Goal: Find specific page/section: Find specific page/section

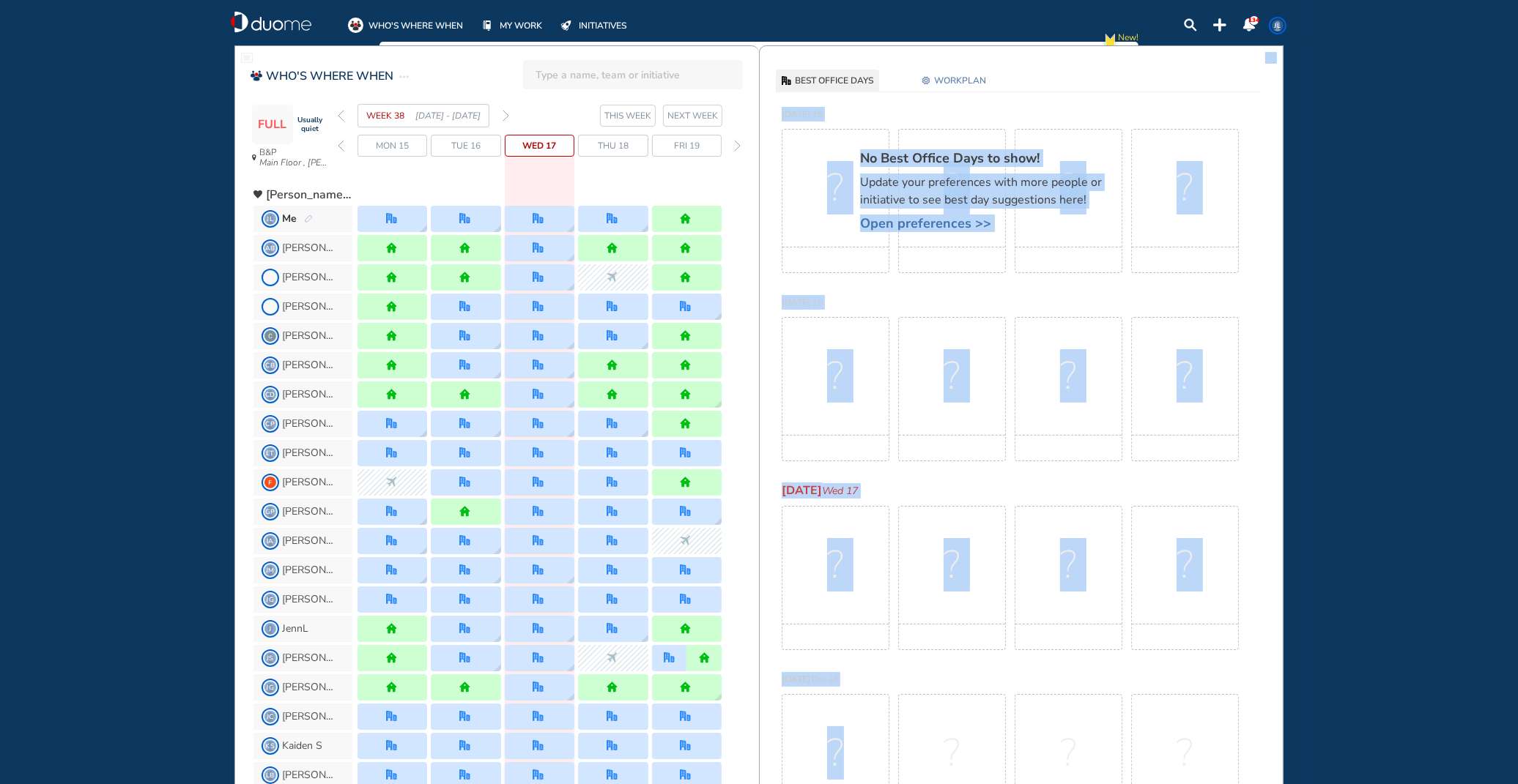
drag, startPoint x: 760, startPoint y: 767, endPoint x: 761, endPoint y: 784, distance: 17.0
click at [755, 784] on html "WHO'S WHERE WHEN MY WORK INITIATIVES 134 JL New! NOTIFICATIONS All Location Tas…" at bounding box center [759, 392] width 1518 height 784
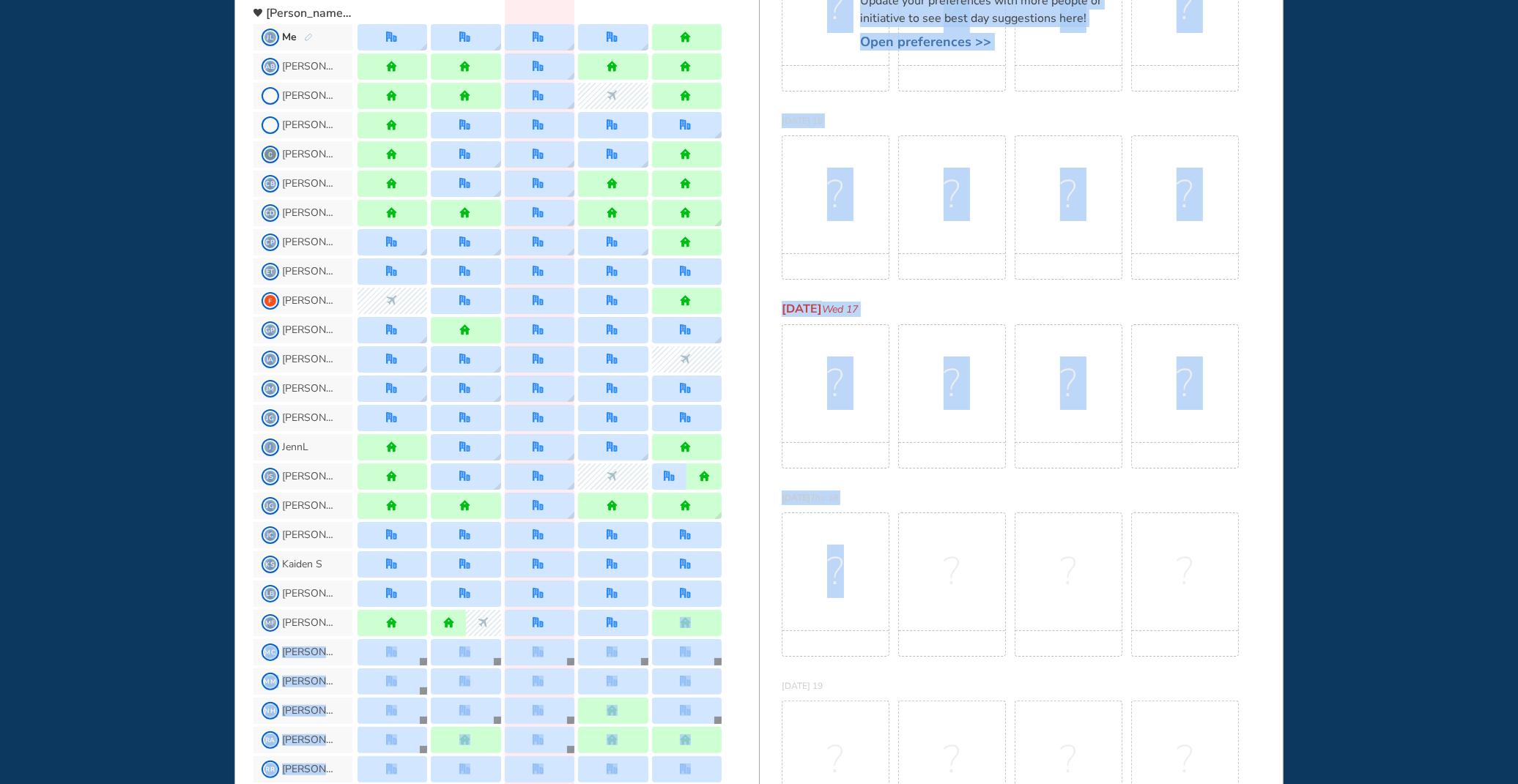
scroll to position [338, 0]
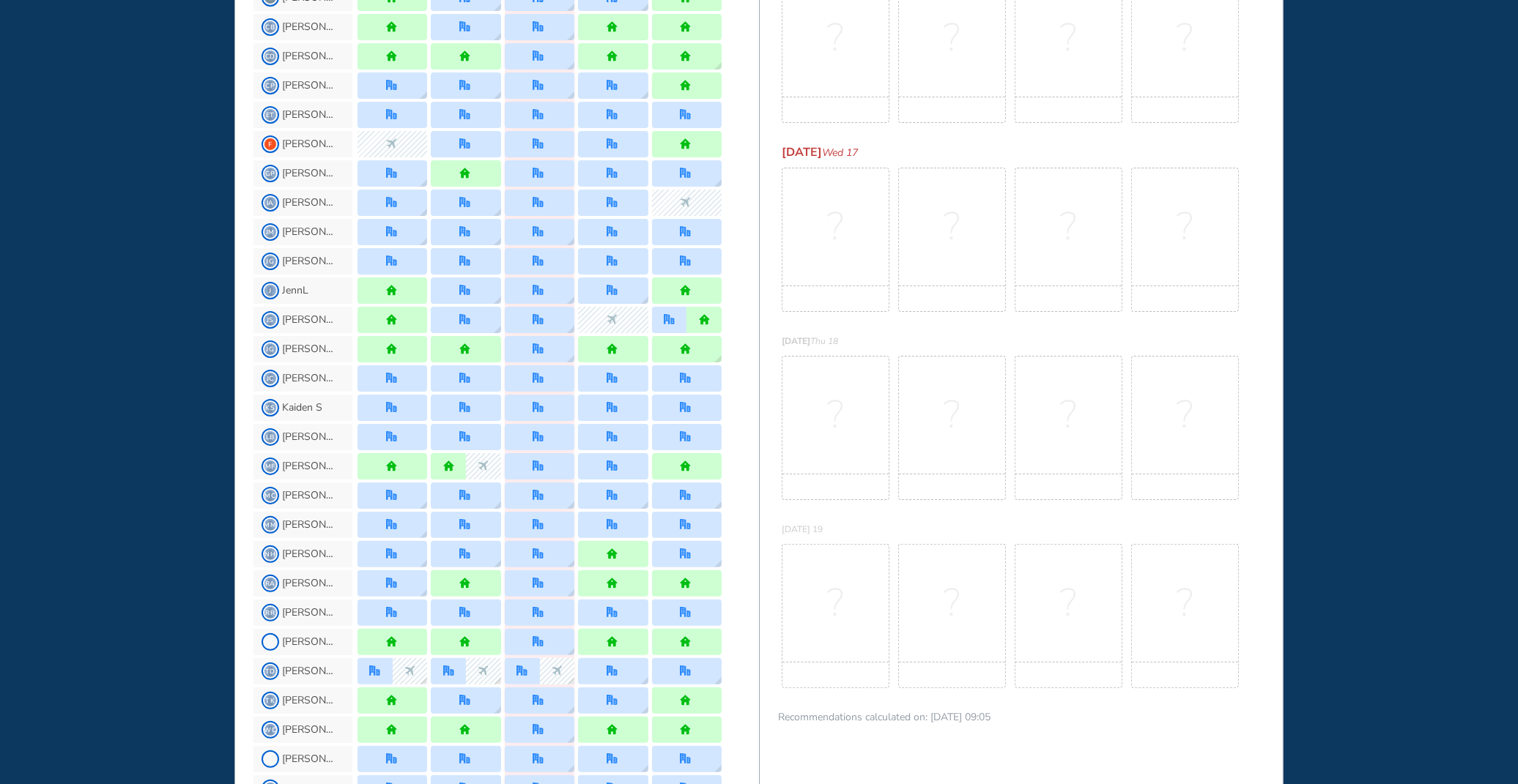
click at [764, 780] on div "BEST OFFICE DAYS WORKPLAN [DATE] 15 No Best Office Days to show! Update your pr…" at bounding box center [1021, 655] width 524 height 1898
drag, startPoint x: 759, startPoint y: 721, endPoint x: 764, endPoint y: 763, distance: 42.3
click at [764, 763] on div "BEST OFFICE DAYS WORKPLAN [DATE] 15 No Best Office Days to show! Update your pr…" at bounding box center [1021, 655] width 524 height 1898
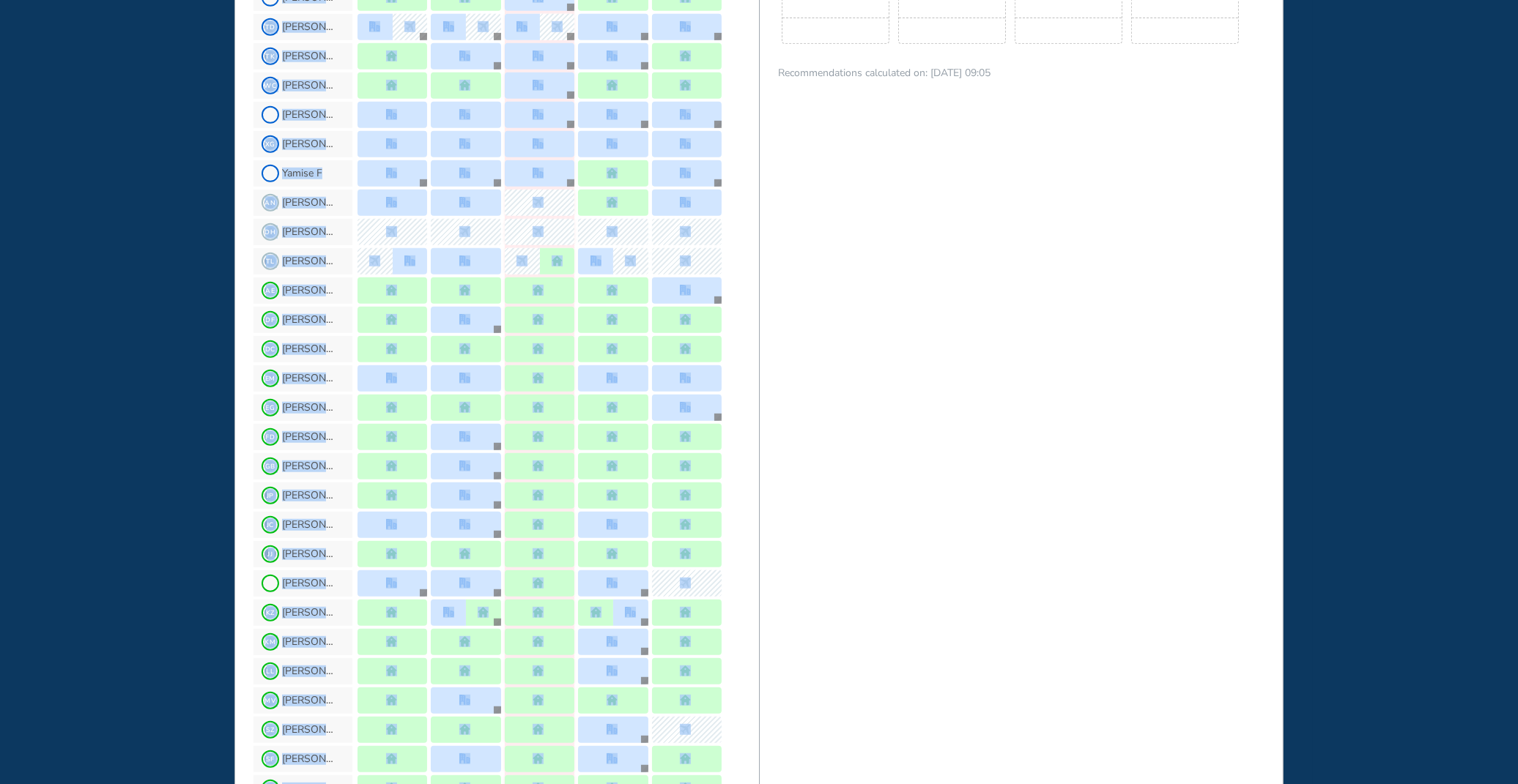
drag, startPoint x: 762, startPoint y: 752, endPoint x: 781, endPoint y: 710, distance: 46.1
click at [757, 778] on section "JL Me [PERSON_NAME] B [PERSON_NAME] [PERSON_NAME] CB [PERSON_NAME] B CD [PERSON…" at bounding box center [506, 66] width 506 height 1690
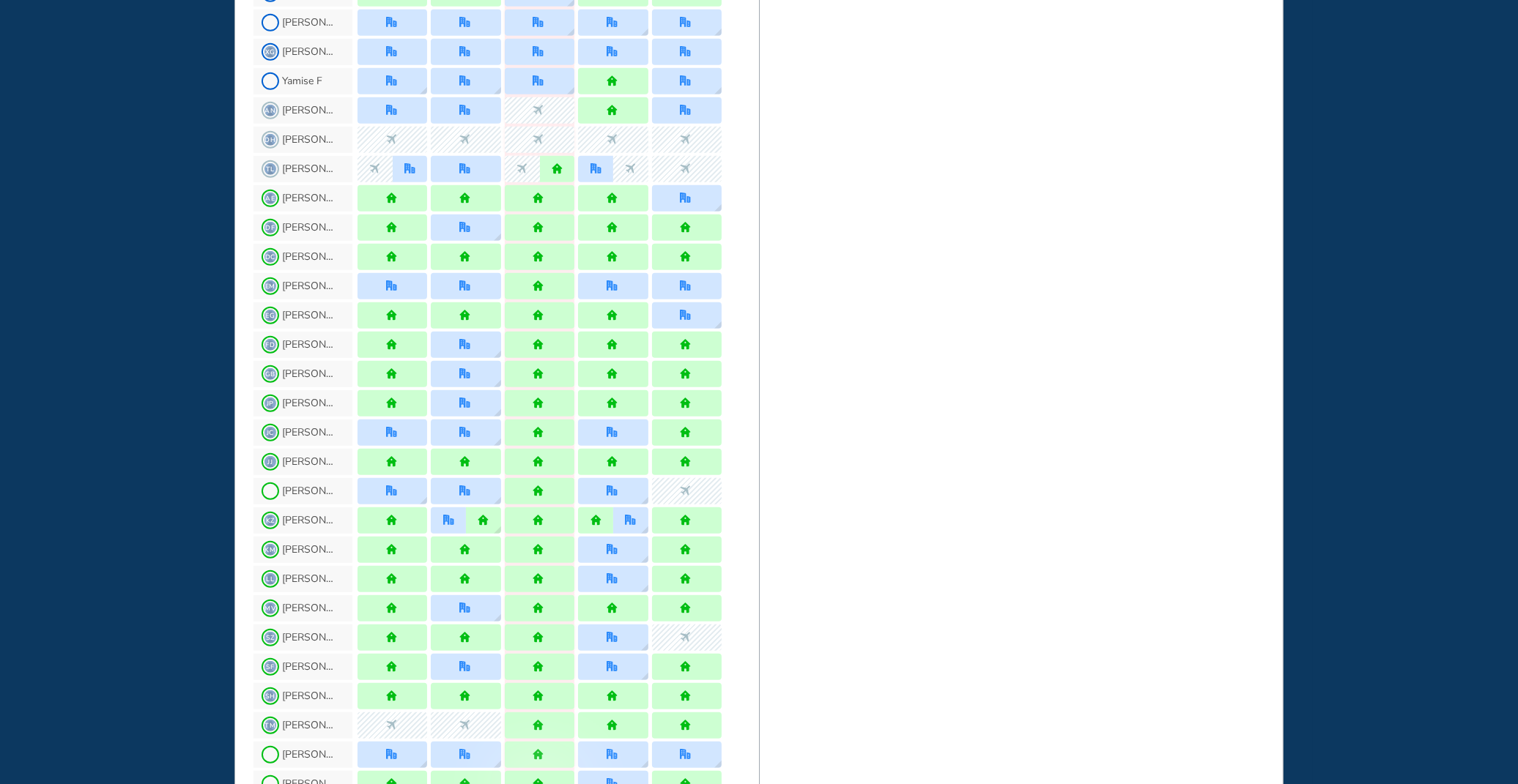
drag, startPoint x: 955, startPoint y: 276, endPoint x: 945, endPoint y: 239, distance: 38.3
drag, startPoint x: 752, startPoint y: 3, endPoint x: 740, endPoint y: 10, distance: 13.9
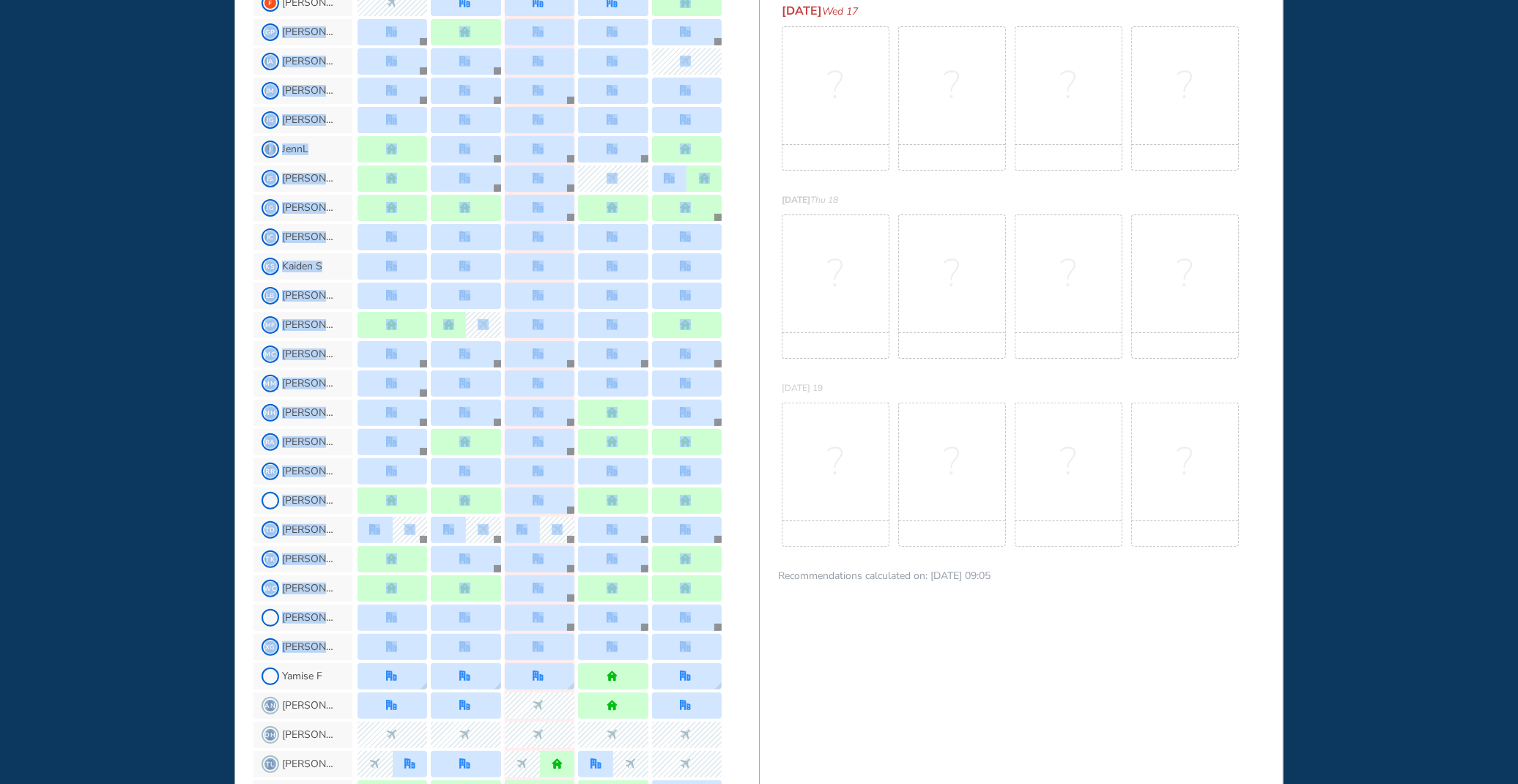
drag, startPoint x: 754, startPoint y: 42, endPoint x: 753, endPoint y: -8, distance: 50.0
click at [753, 0] on html "WHO'S WHERE WHEN MY WORK INITIATIVES 134 JL New! NOTIFICATIONS All Location Tas…" at bounding box center [759, 392] width 1518 height 784
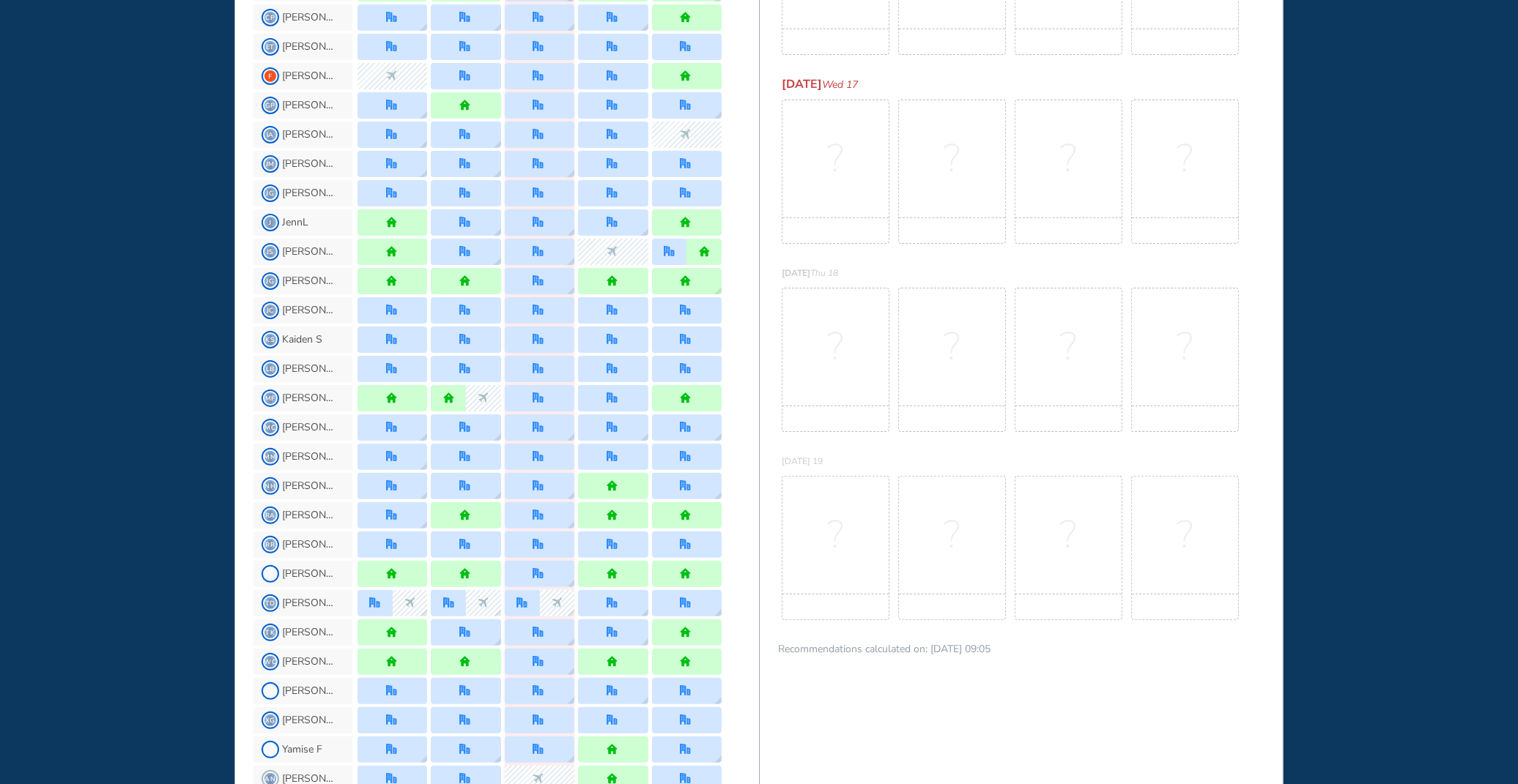
drag, startPoint x: 766, startPoint y: 3, endPoint x: 1004, endPoint y: 166, distance: 288.5
click at [1004, 166] on div "?" at bounding box center [952, 172] width 107 height 144
